Goal: Information Seeking & Learning: Learn about a topic

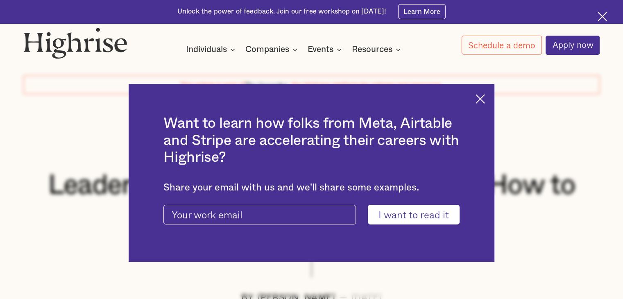
scroll to position [11, 0]
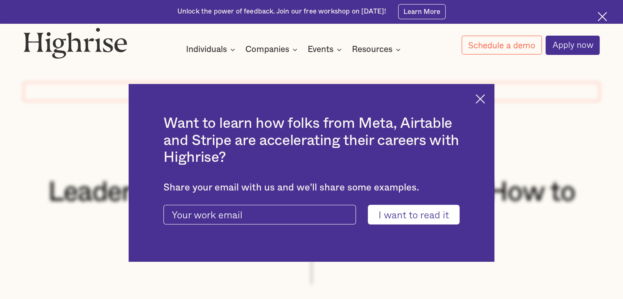
click at [482, 98] on img at bounding box center [480, 98] width 9 height 9
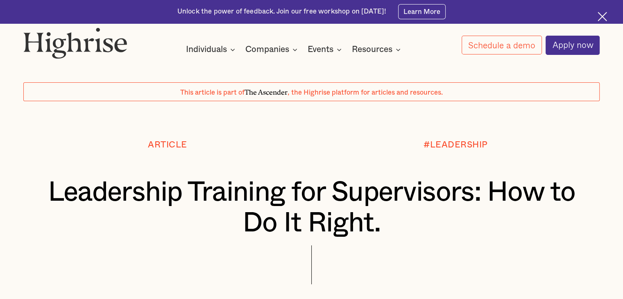
click at [168, 204] on h1 "Leadership Training for Supervisors: How to Do It Right." at bounding box center [312, 207] width 529 height 61
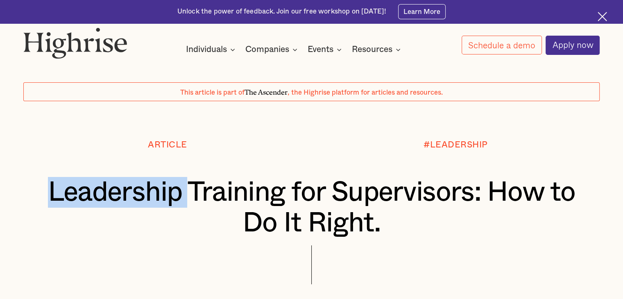
click at [168, 204] on h1 "Leadership Training for Supervisors: How to Do It Right." at bounding box center [312, 207] width 529 height 61
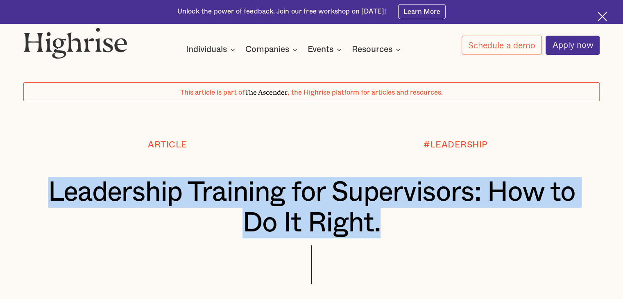
click at [168, 204] on h1 "Leadership Training for Supervisors: How to Do It Right." at bounding box center [312, 207] width 529 height 61
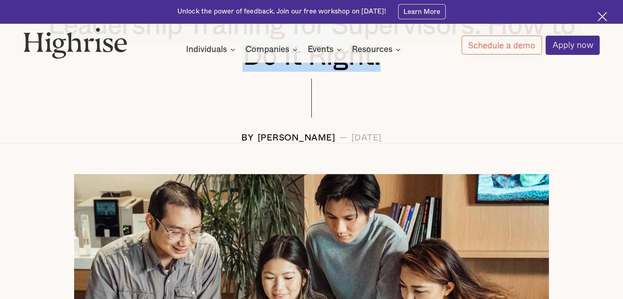
scroll to position [192, 0]
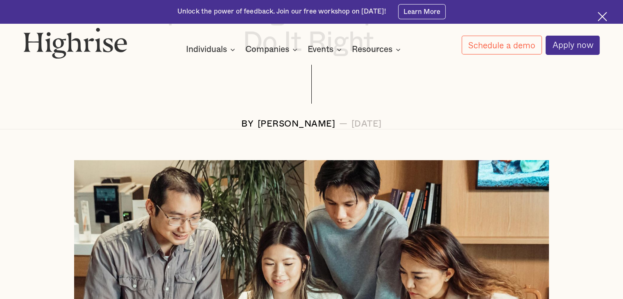
click at [0, 186] on div at bounding box center [311, 290] width 623 height 260
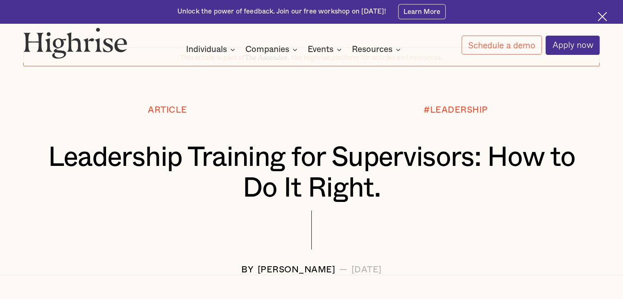
scroll to position [46, 0]
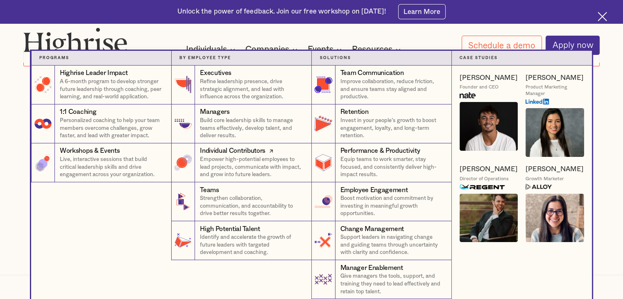
click at [202, 177] on p "Empower high-potential employees to lead projects, communicate with impact, and…" at bounding box center [252, 167] width 104 height 23
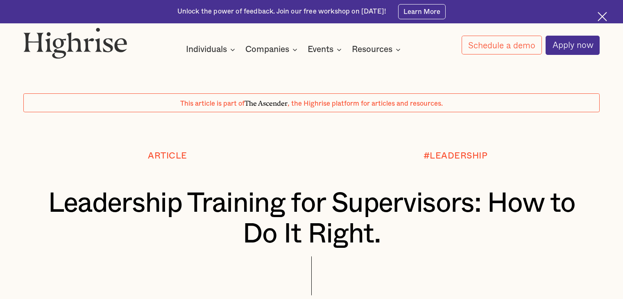
scroll to position [46, 0]
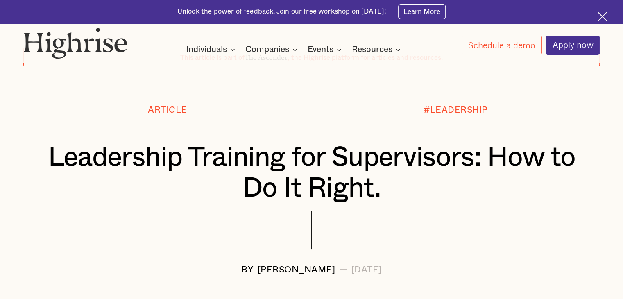
click at [167, 151] on h1 "Leadership Training for Supervisors: How to Do It Right." at bounding box center [312, 172] width 529 height 61
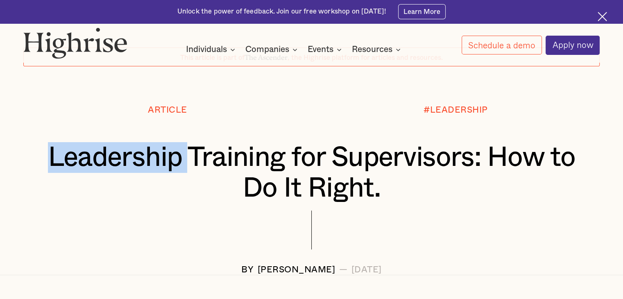
click at [167, 151] on h1 "Leadership Training for Supervisors: How to Do It Right." at bounding box center [312, 172] width 529 height 61
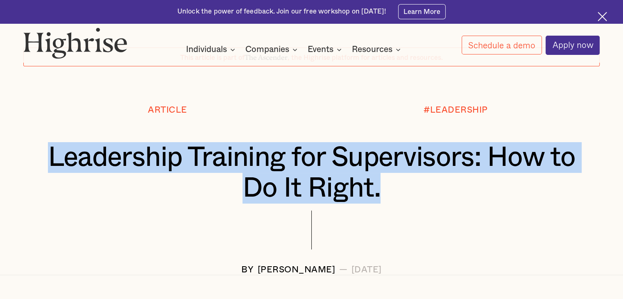
click at [167, 151] on h1 "Leadership Training for Supervisors: How to Do It Right." at bounding box center [312, 172] width 529 height 61
copy h1 "Leadership Training for Supervisors: How to Do It Right."
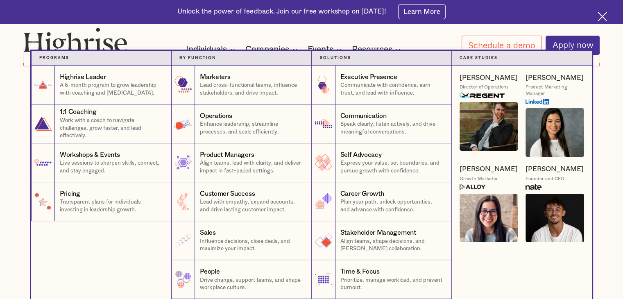
click at [0, 230] on nav "Programs 1 Highrise Leader A 6-month program to grow leadership with coaching a…" at bounding box center [311, 175] width 623 height 248
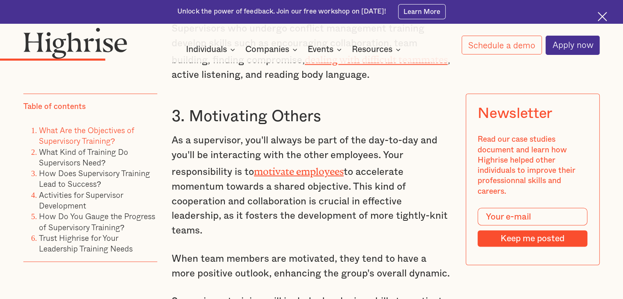
scroll to position [1427, 0]
